Goal: Information Seeking & Learning: Learn about a topic

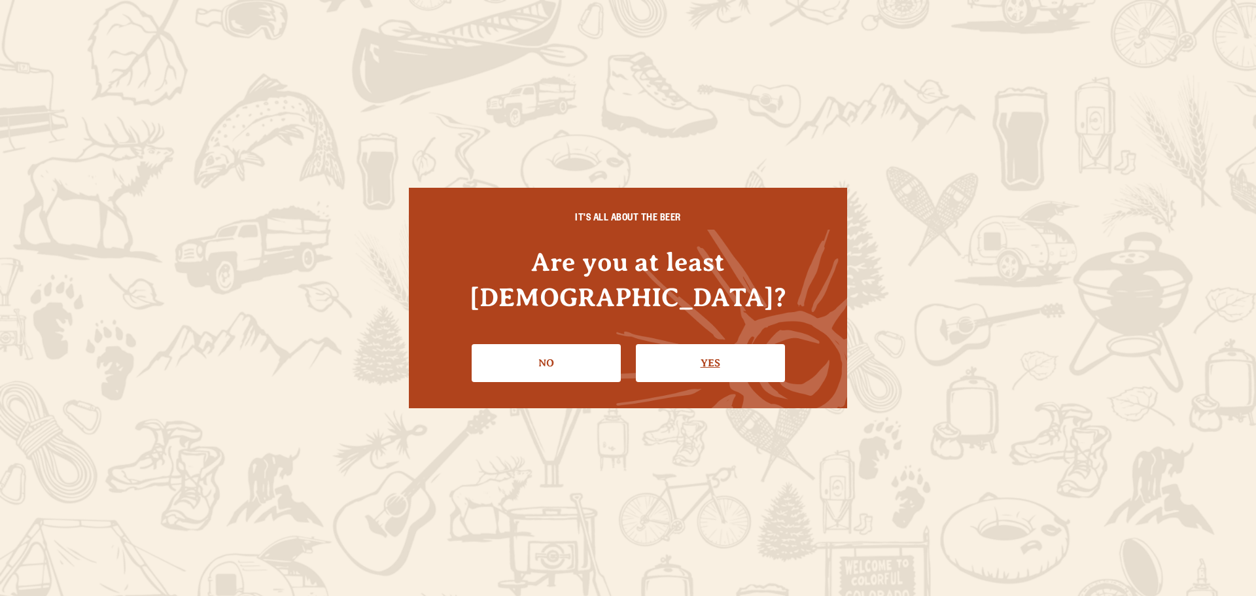
drag, startPoint x: 679, startPoint y: 348, endPoint x: 670, endPoint y: 350, distance: 9.4
click at [678, 348] on link "Yes" at bounding box center [710, 363] width 149 height 38
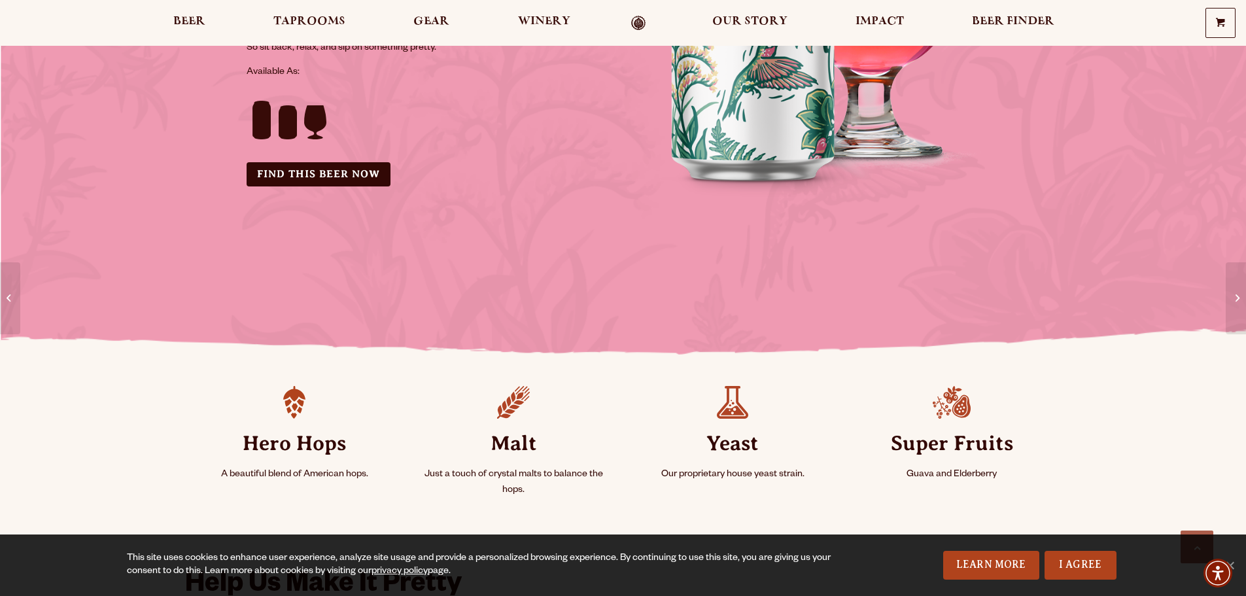
scroll to position [131, 0]
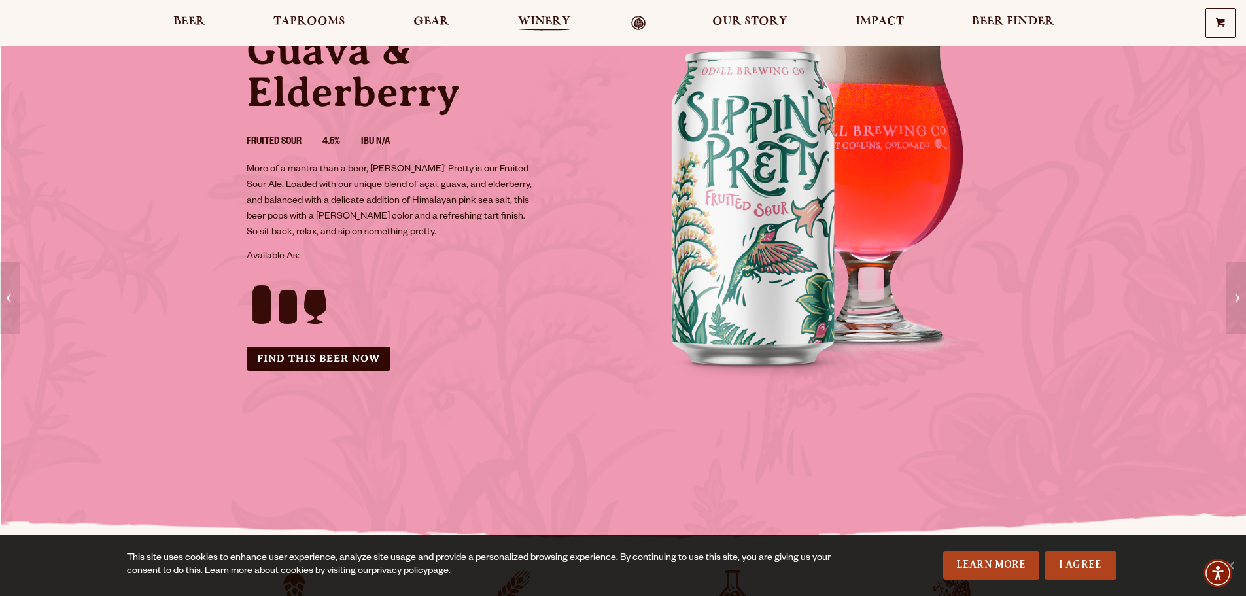
click at [540, 19] on span "Winery" at bounding box center [544, 21] width 52 height 10
click at [199, 20] on span "Beer" at bounding box center [189, 21] width 32 height 10
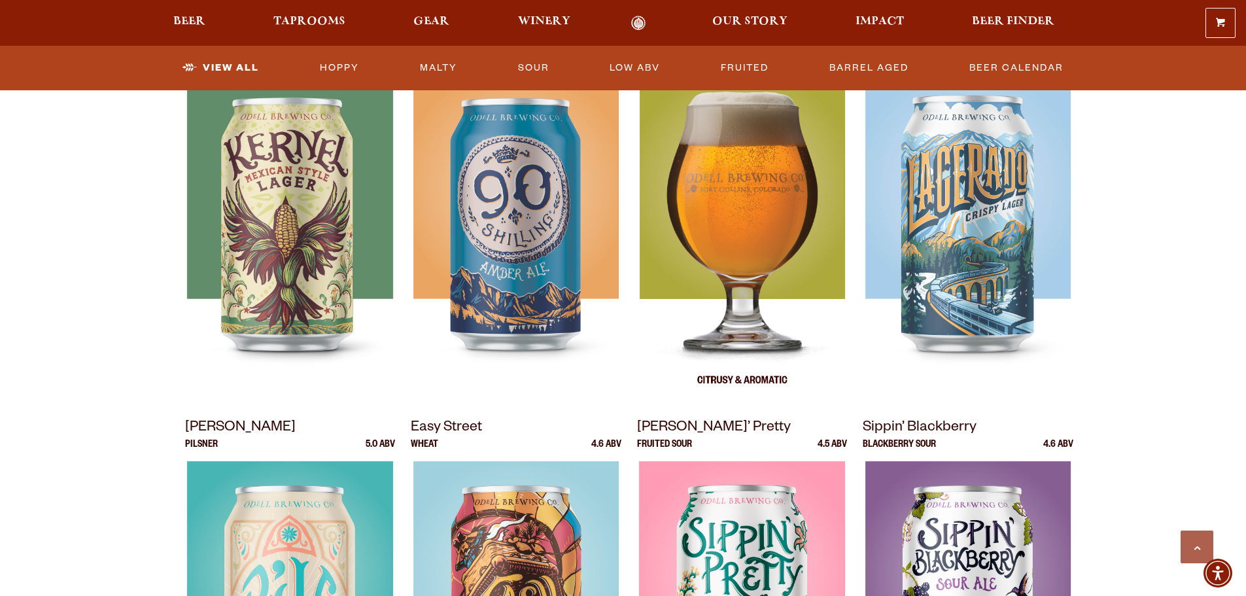
scroll to position [851, 0]
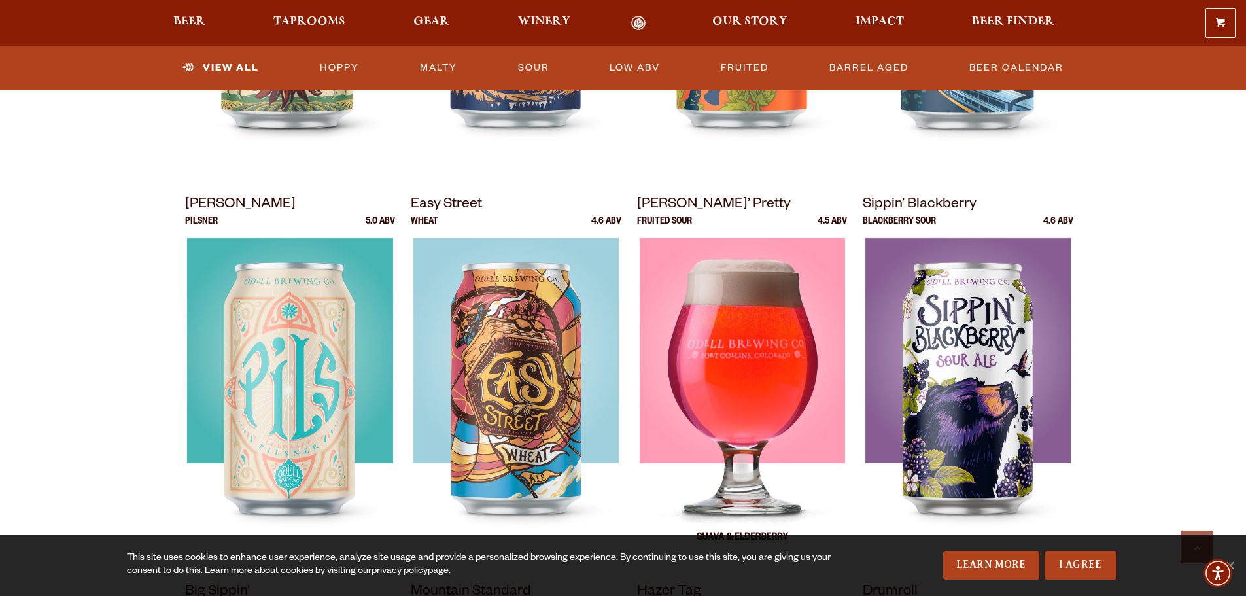
click at [731, 356] on img at bounding box center [741, 401] width 205 height 327
